Goal: Information Seeking & Learning: Learn about a topic

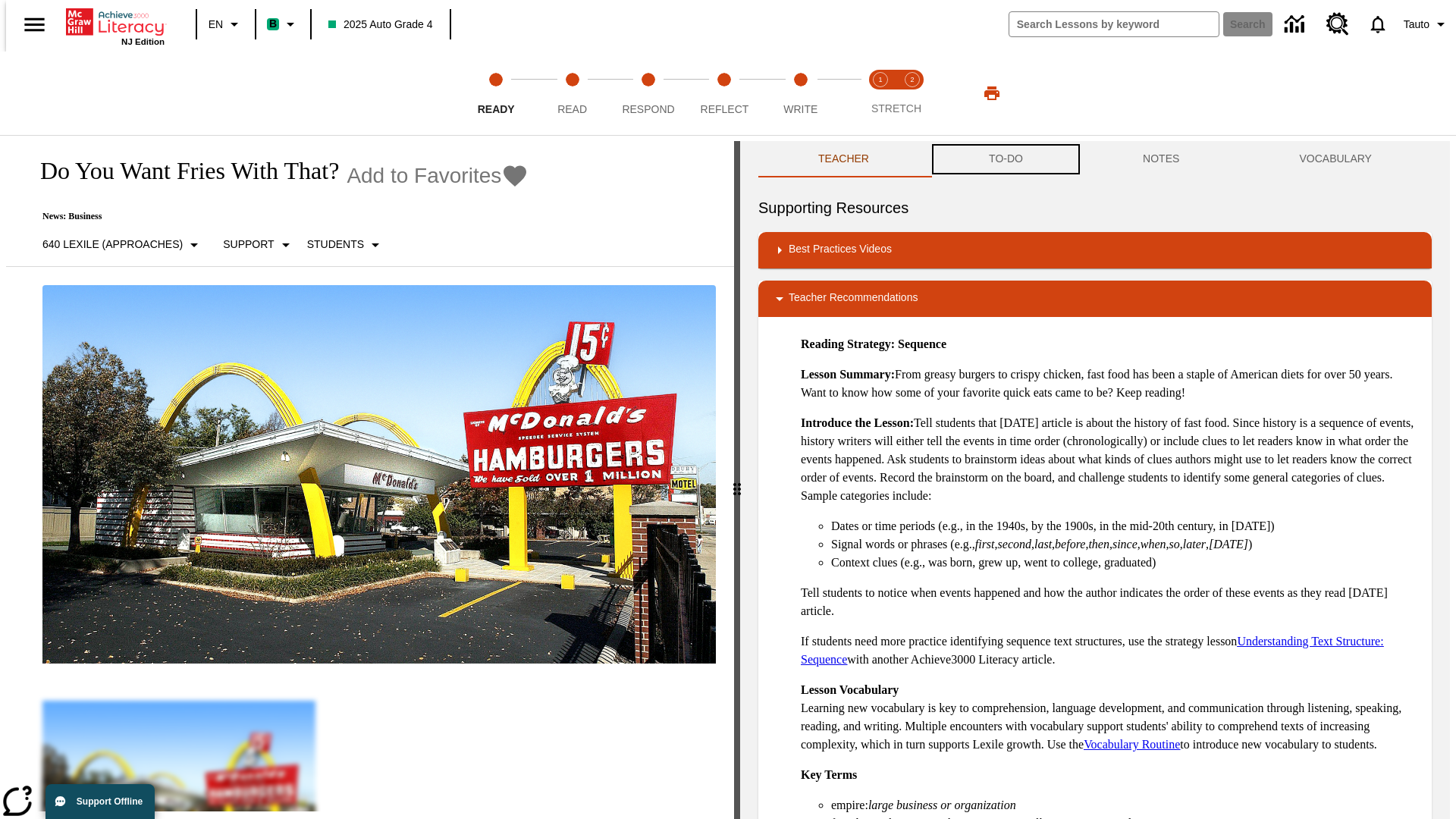
click at [1004, 159] on button "TO-DO" at bounding box center [1005, 159] width 154 height 36
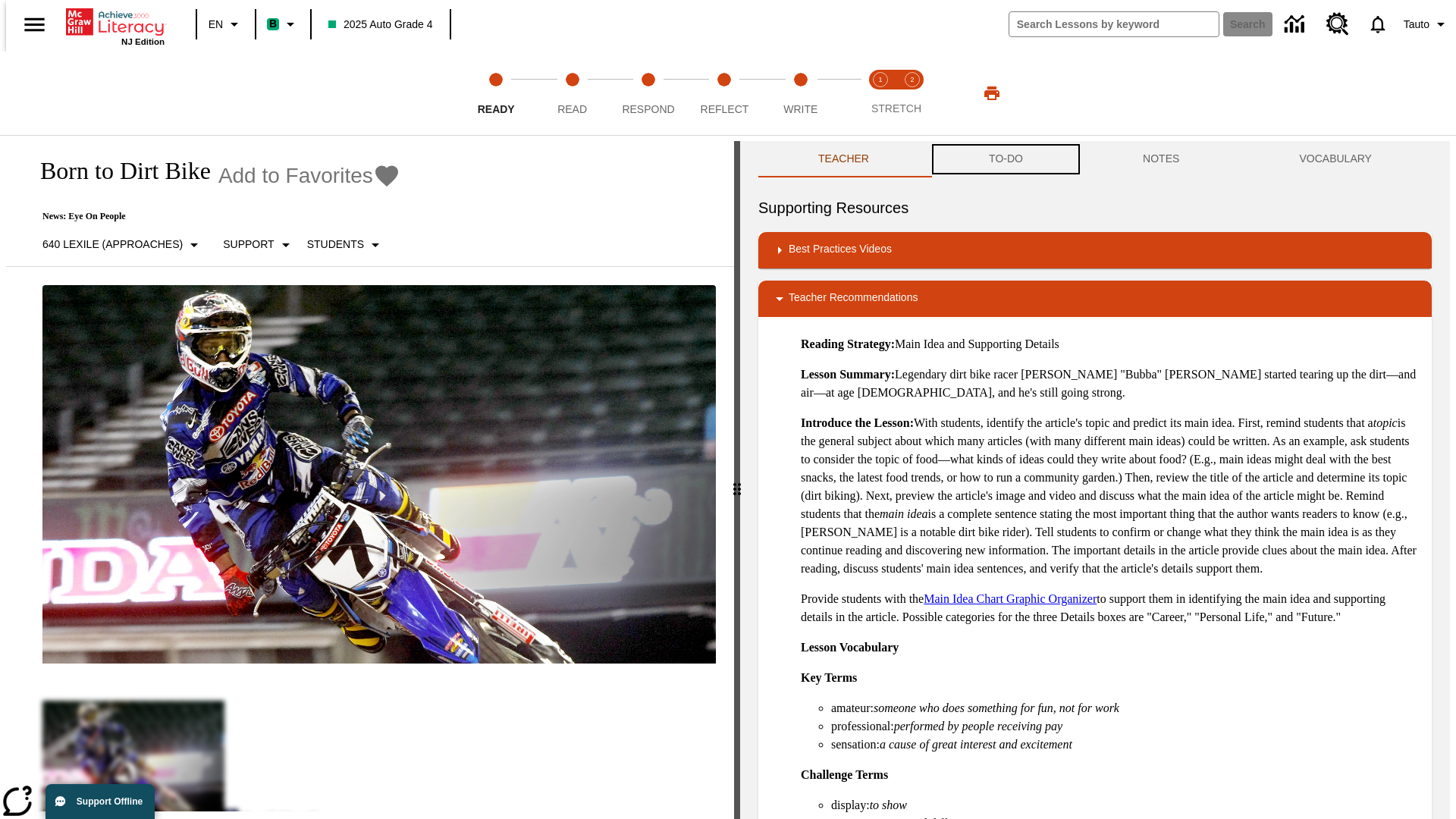
click at [1004, 159] on button "TO-DO" at bounding box center [1005, 159] width 154 height 36
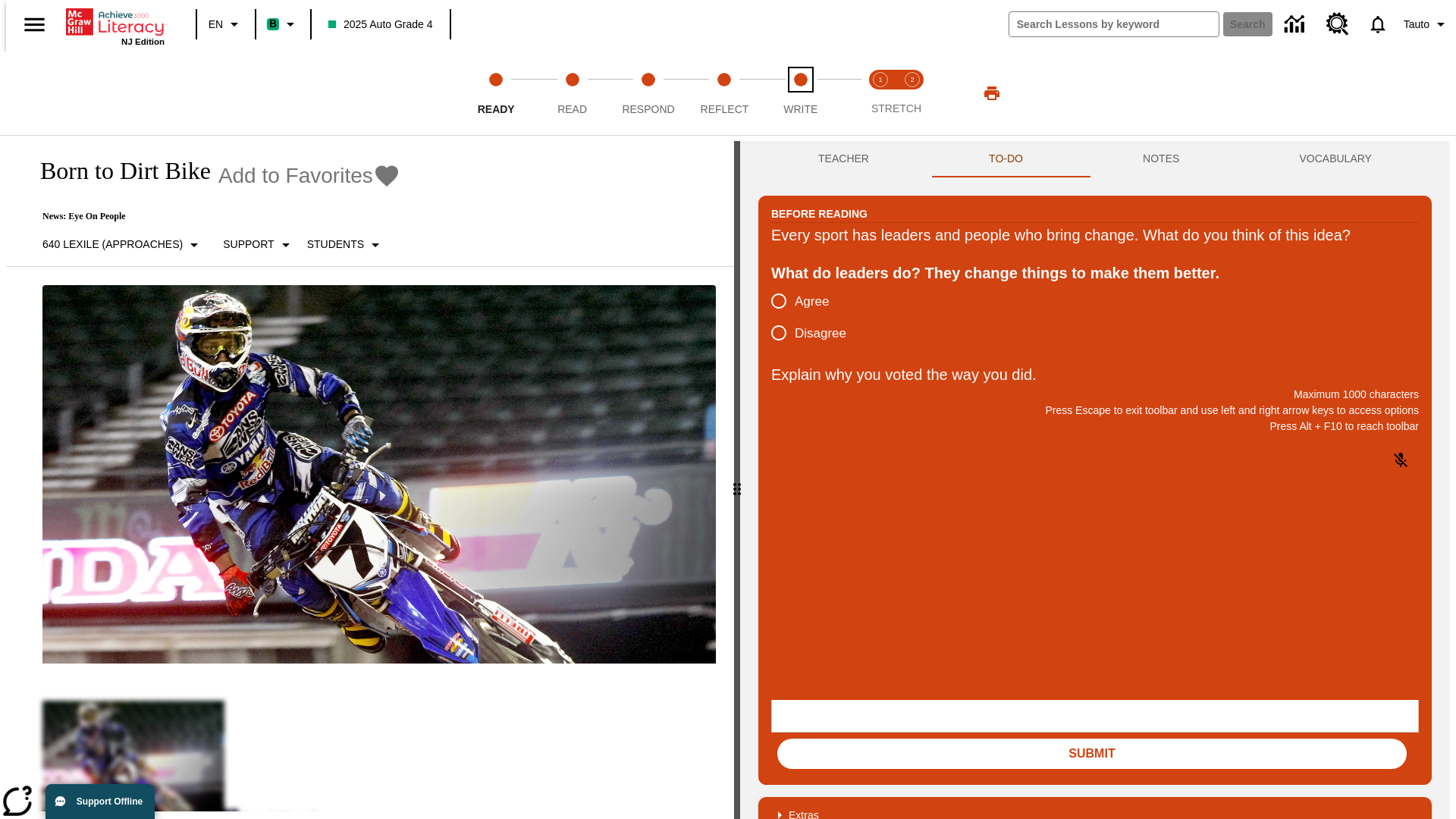
click at [800, 94] on span "Write" at bounding box center [801, 103] width 35 height 27
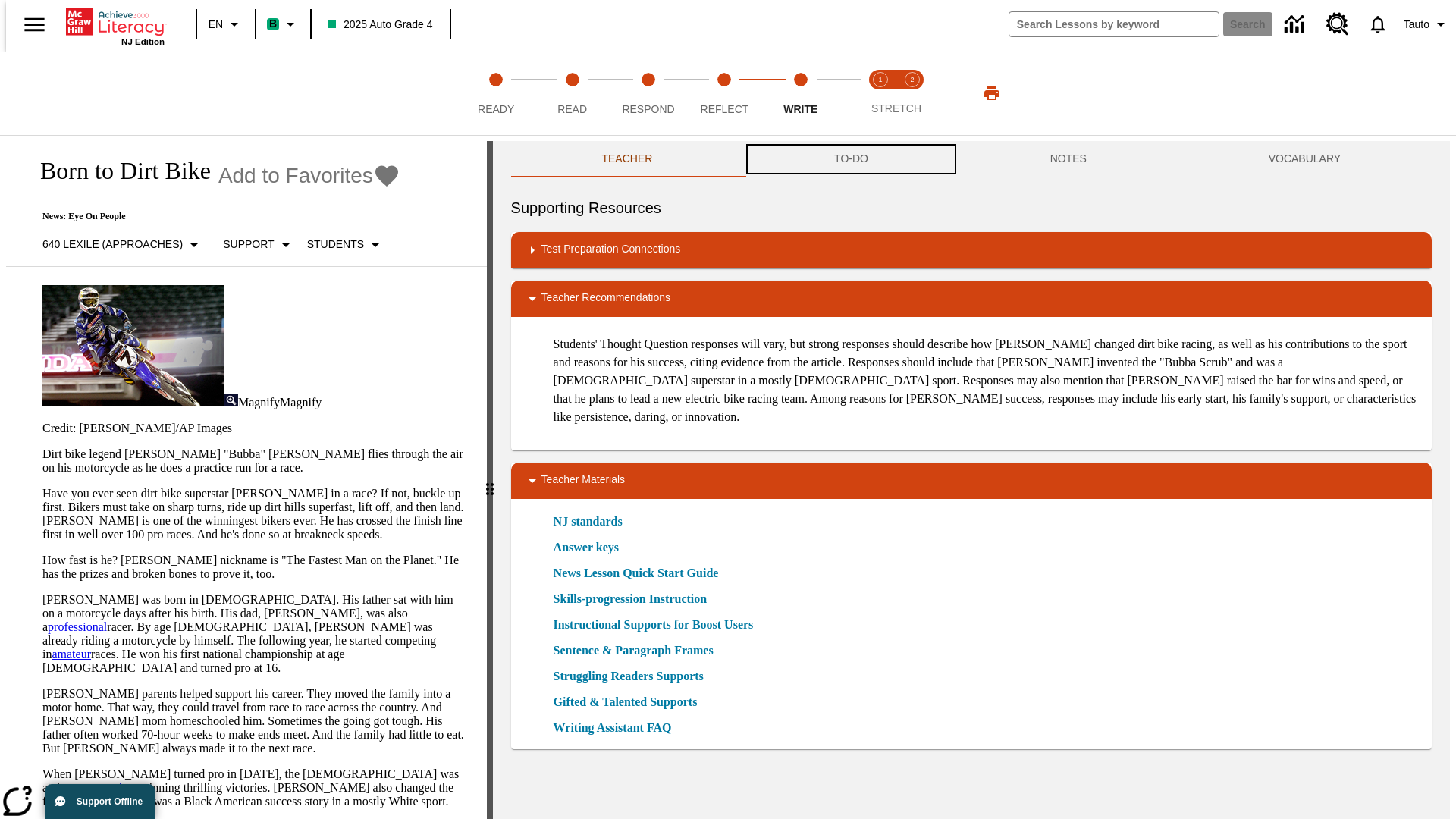
scroll to position [1, 0]
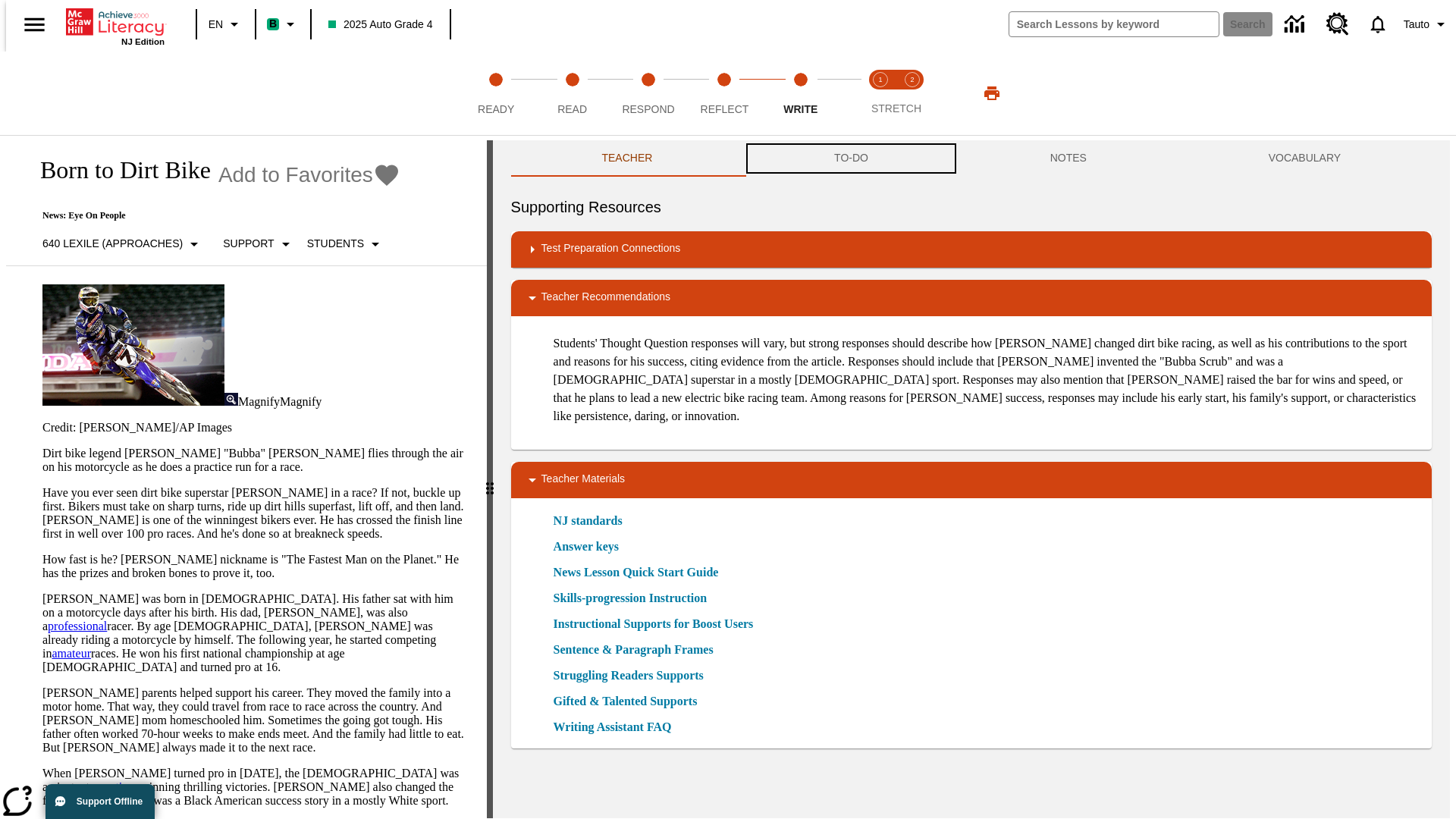
click at [850, 159] on button "TO-DO" at bounding box center [852, 158] width 216 height 36
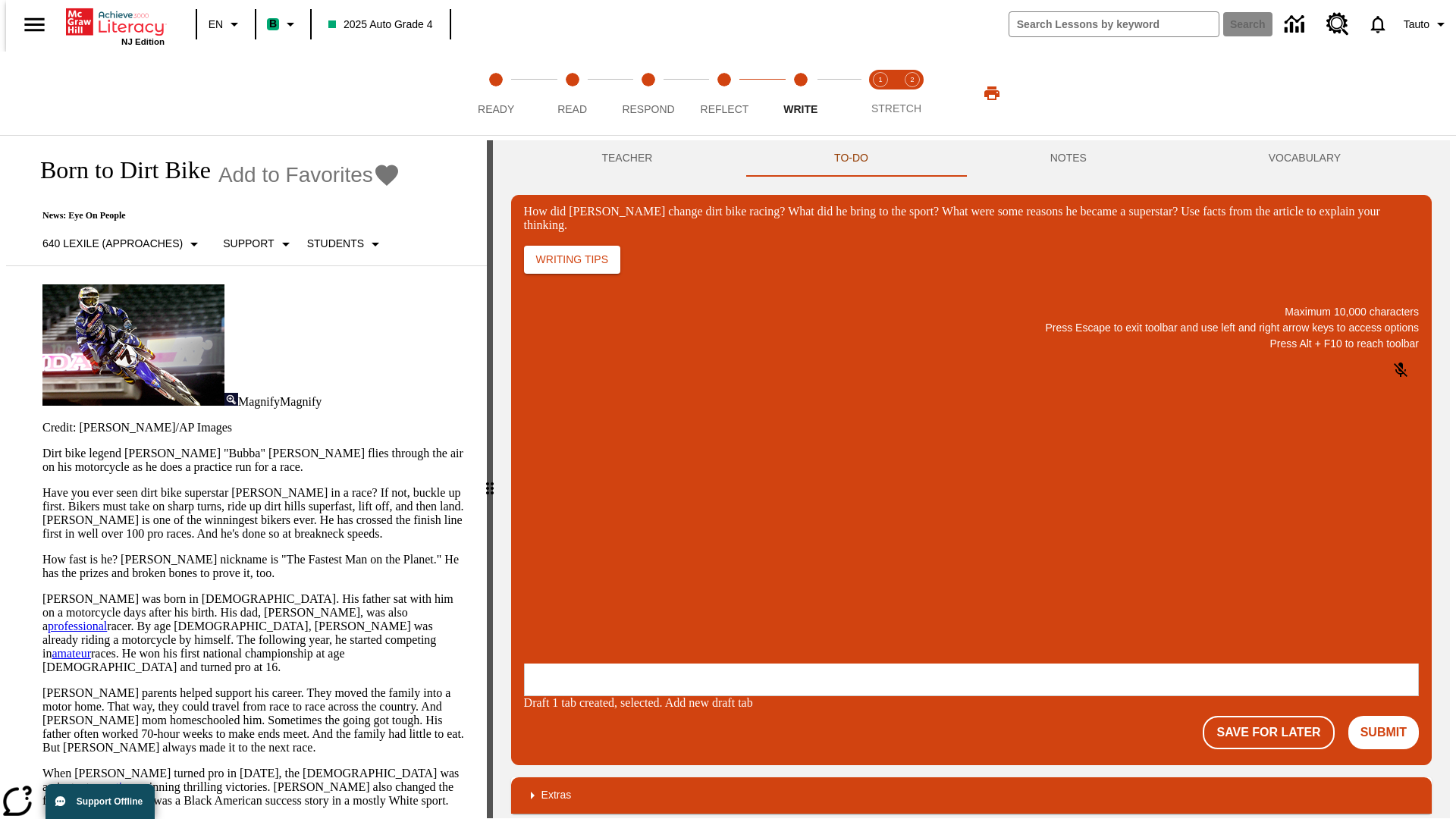
scroll to position [0, 0]
click at [744, 566] on p "One change Stewart brought to dirt bike racing was…" at bounding box center [636, 572] width 215 height 27
click at [555, 505] on span "Copy" at bounding box center [543, 511] width 25 height 12
click at [744, 566] on p "How did Stewart change dirt bike racing? What did he bring to the sport? What w…" at bounding box center [636, 564] width 215 height 14
click at [555, 505] on span "Copy" at bounding box center [543, 511] width 25 height 12
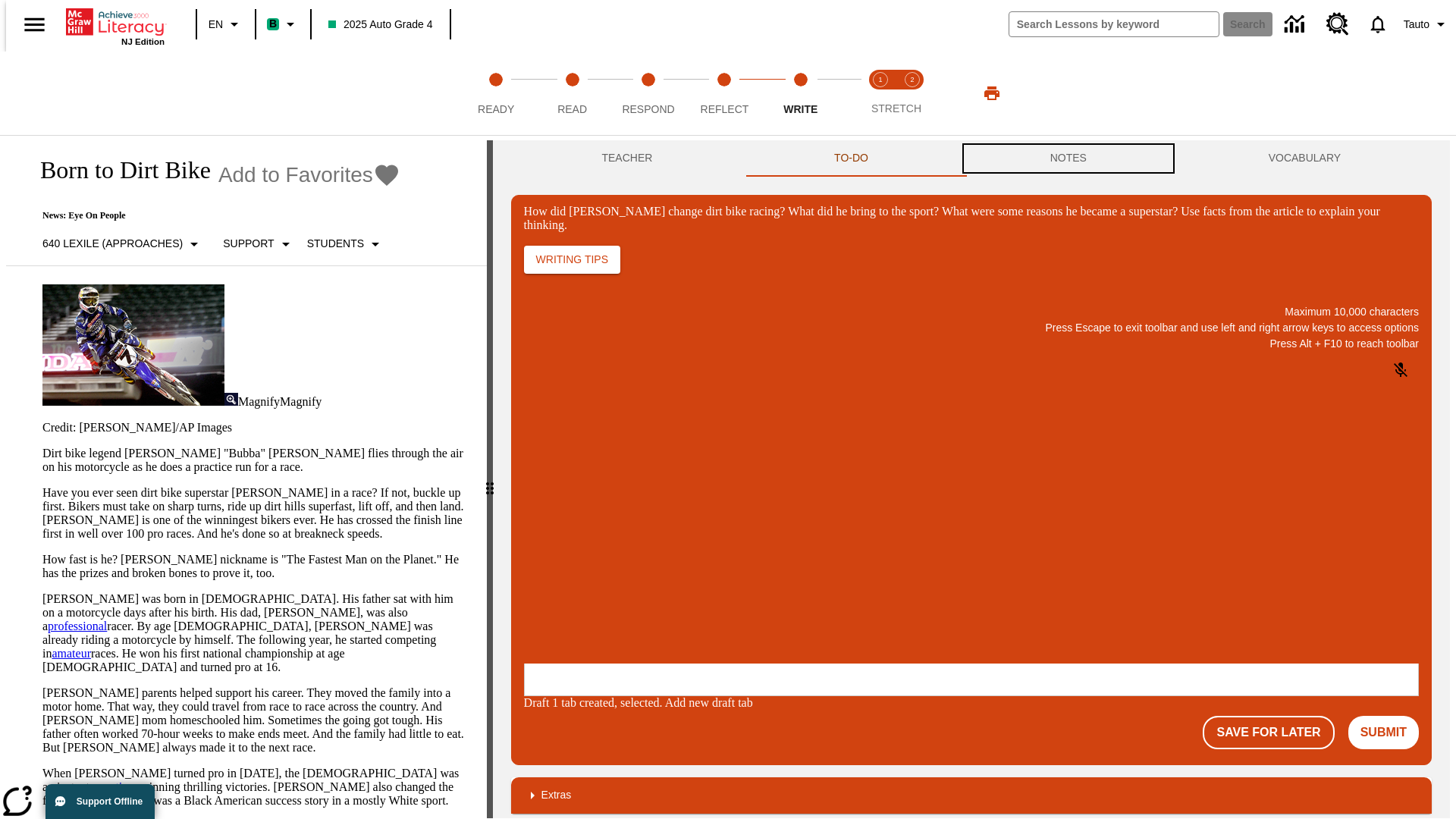
click at [1071, 158] on button "NOTES" at bounding box center [1068, 158] width 218 height 36
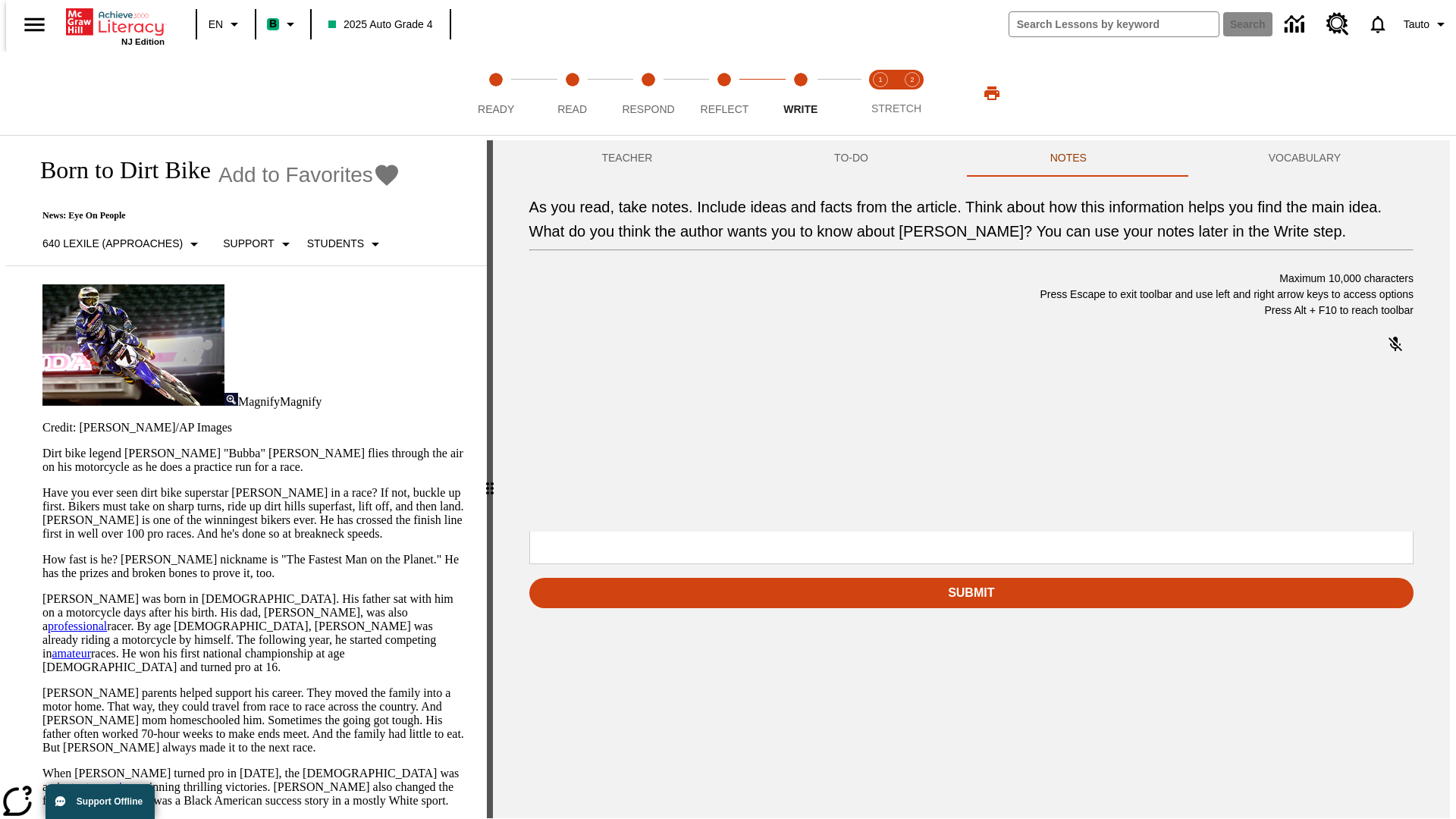
click at [626, 385] on span "Copy" at bounding box center [639, 379] width 25 height 12
